Goal: Register for event/course

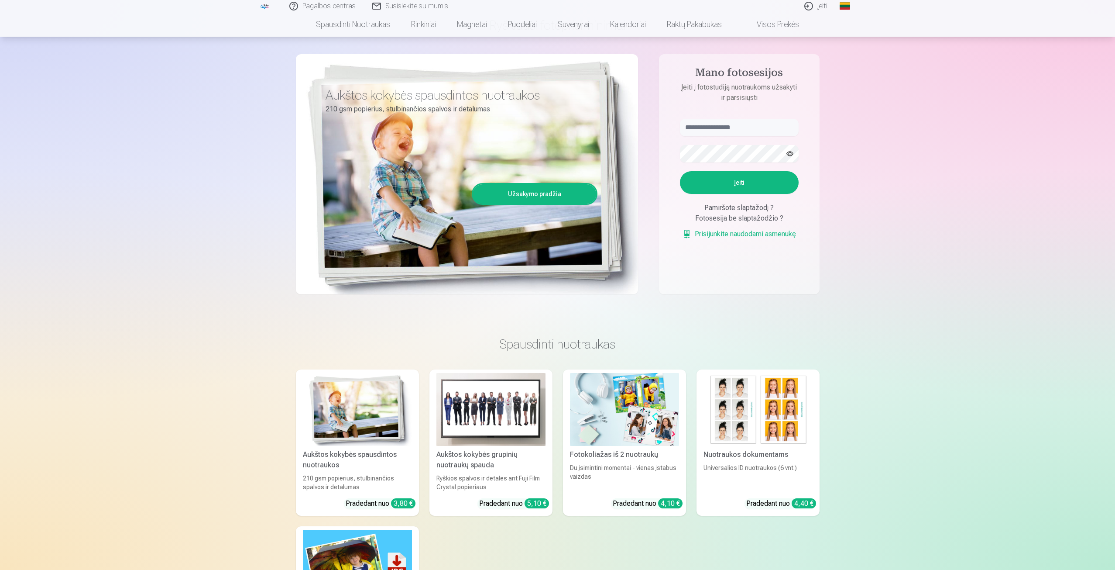
scroll to position [218, 0]
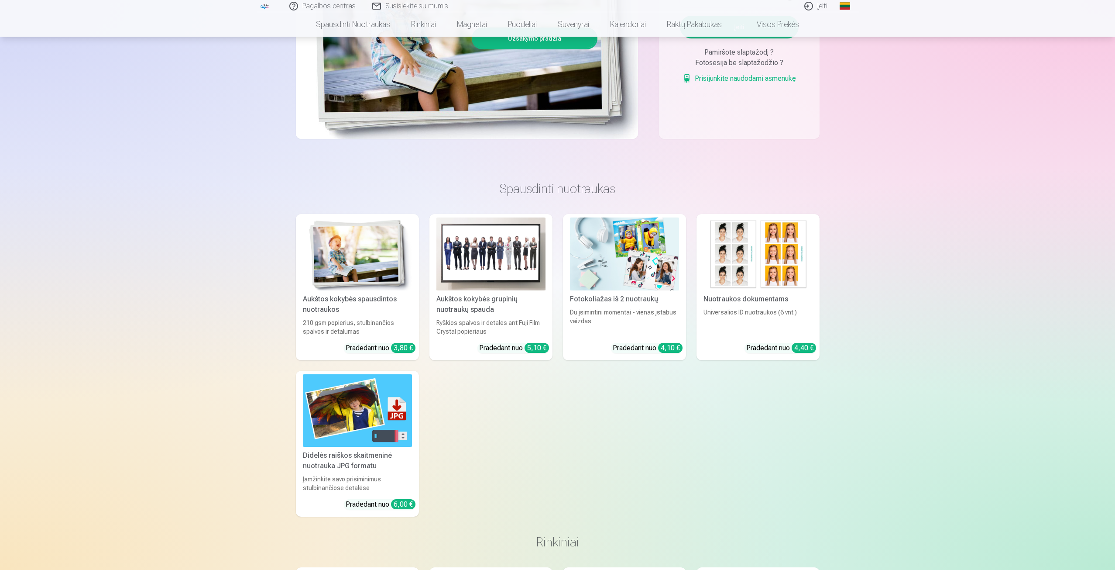
type input "**********"
click at [374, 255] on img at bounding box center [357, 253] width 109 height 73
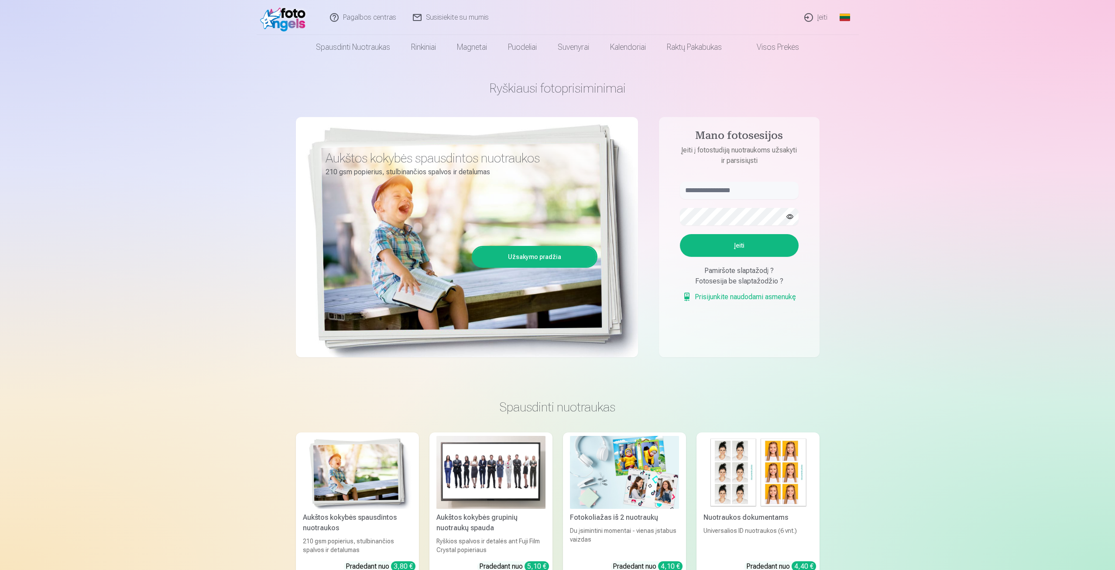
type input "**********"
